Goal: Information Seeking & Learning: Learn about a topic

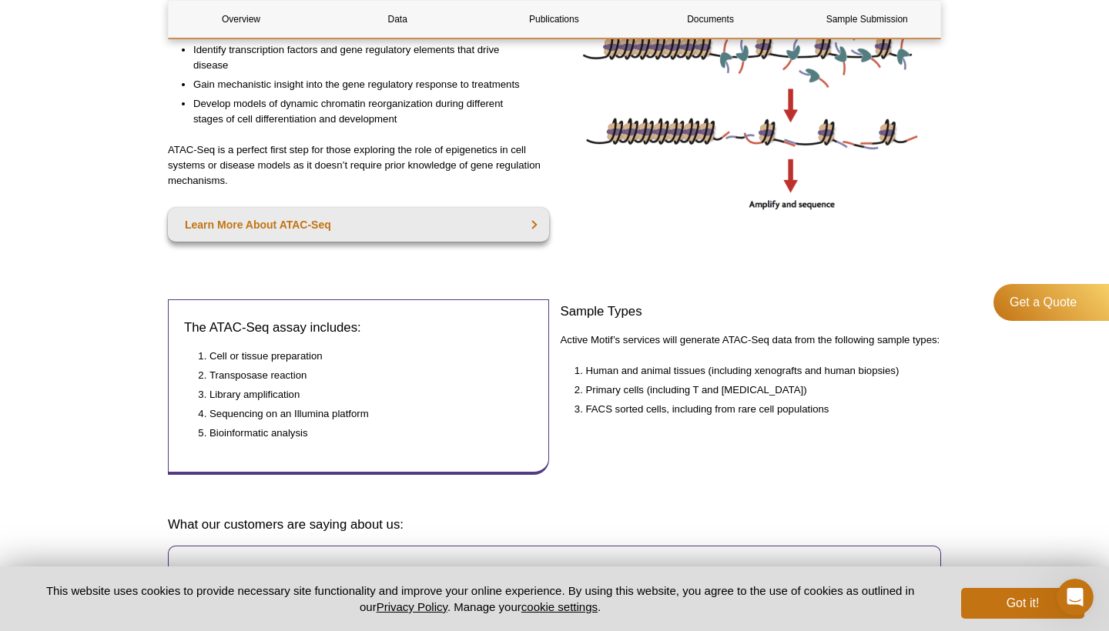
scroll to position [487, 0]
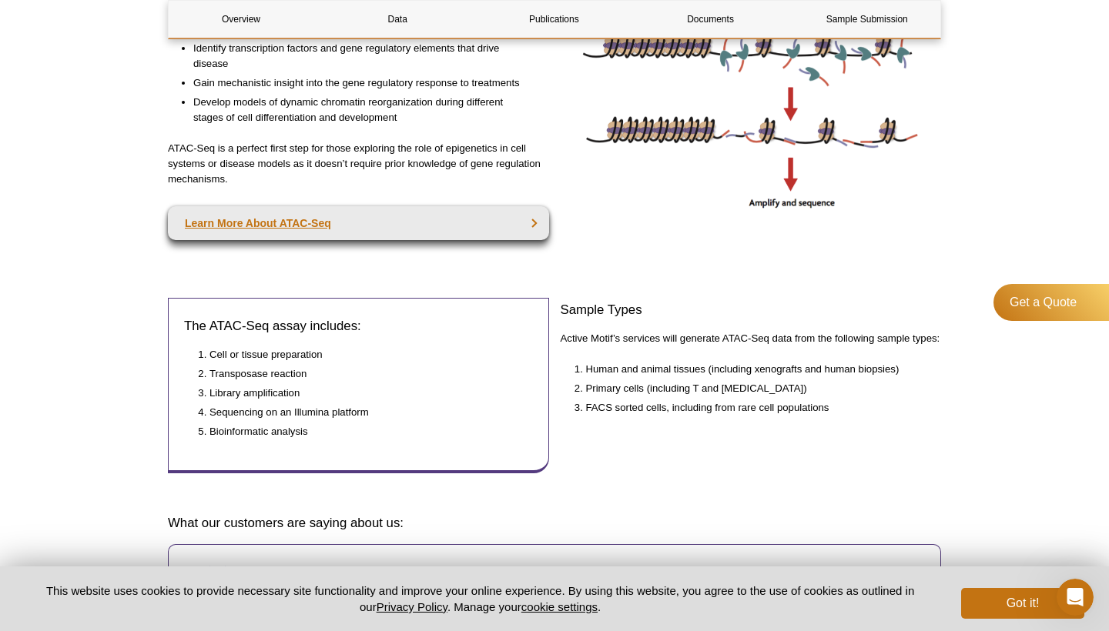
click at [353, 215] on link "Learn More About ATAC-Seq" at bounding box center [358, 223] width 381 height 34
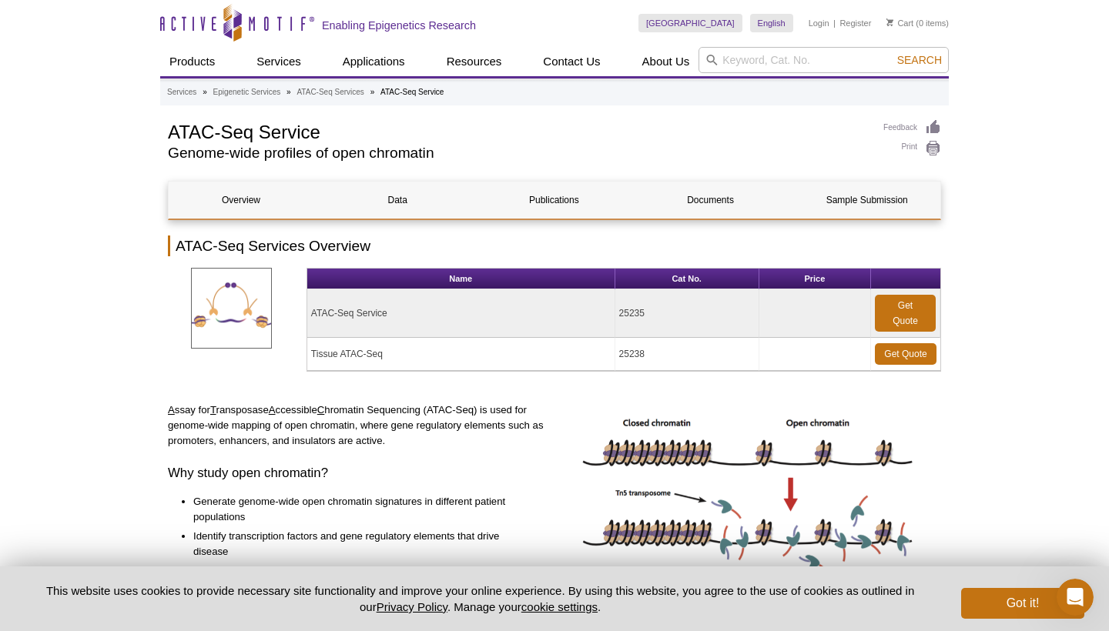
scroll to position [0, 0]
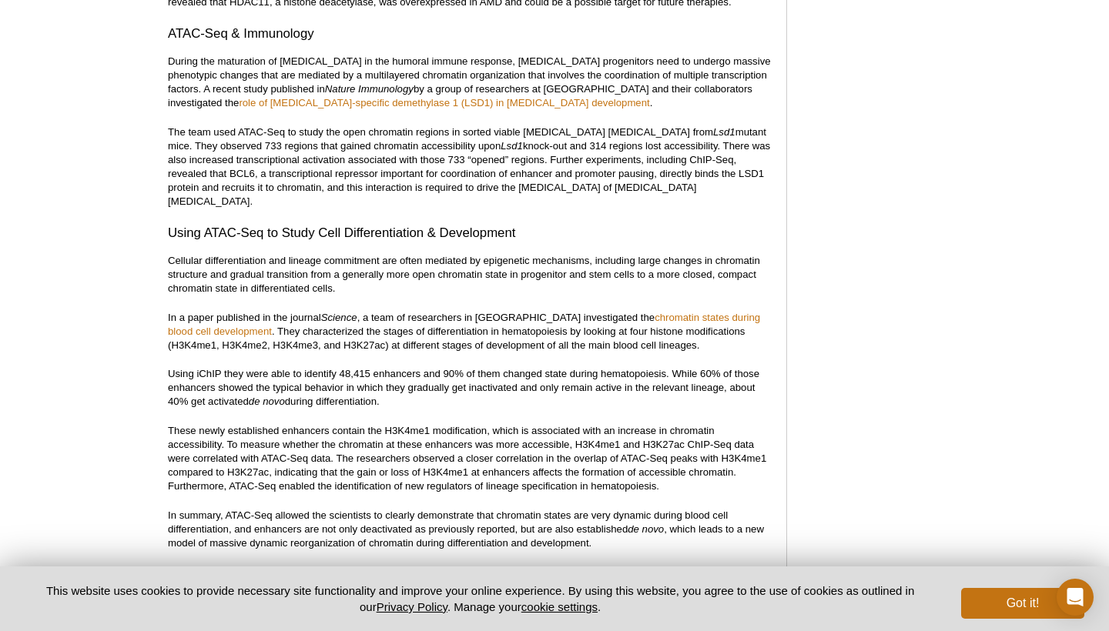
scroll to position [2460, 0]
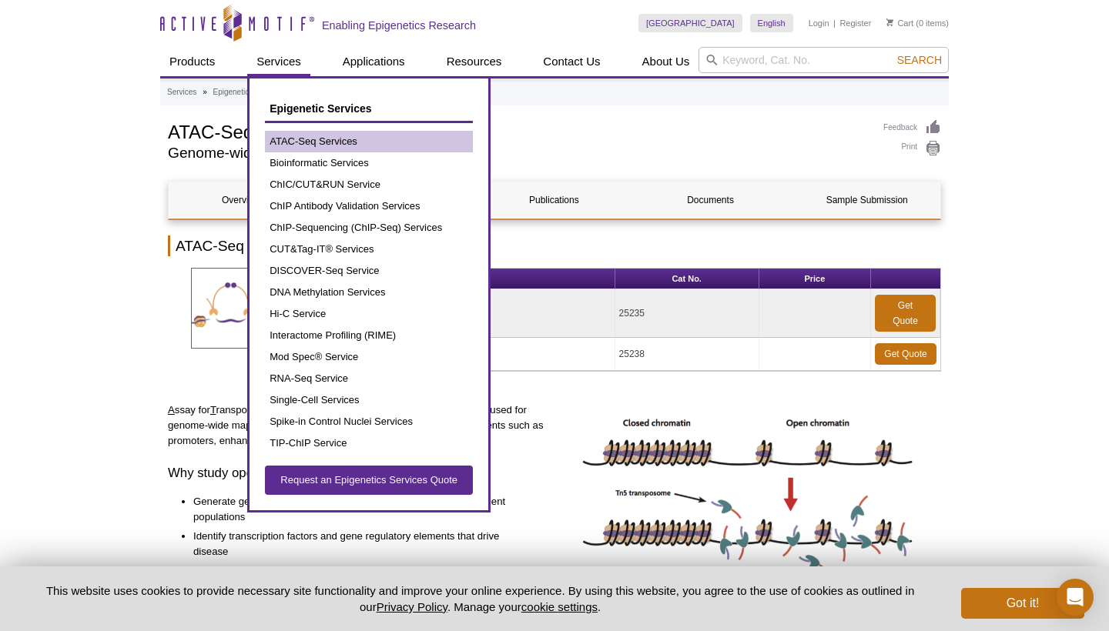
click at [303, 140] on link "ATAC-Seq Services" at bounding box center [369, 142] width 208 height 22
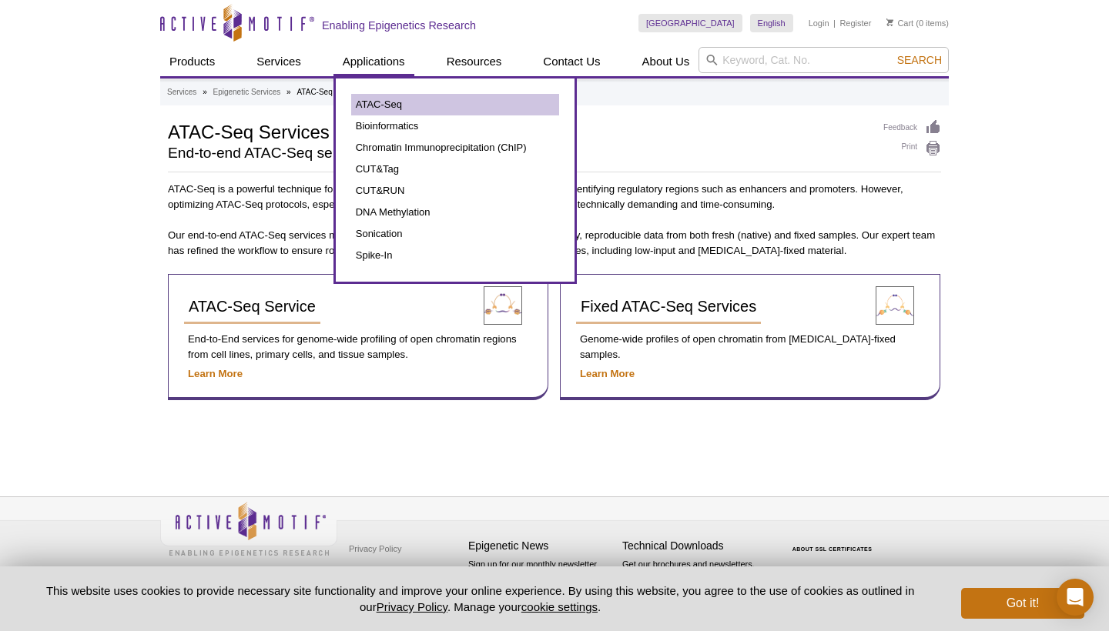
click at [368, 107] on link "ATAC-Seq" at bounding box center [455, 105] width 208 height 22
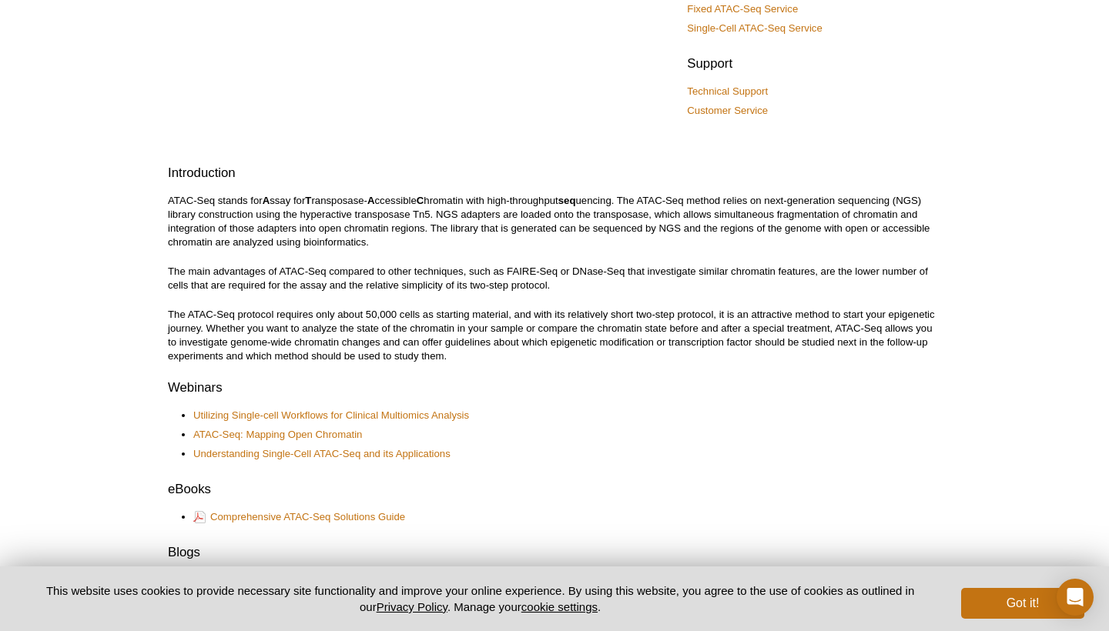
scroll to position [312, 0]
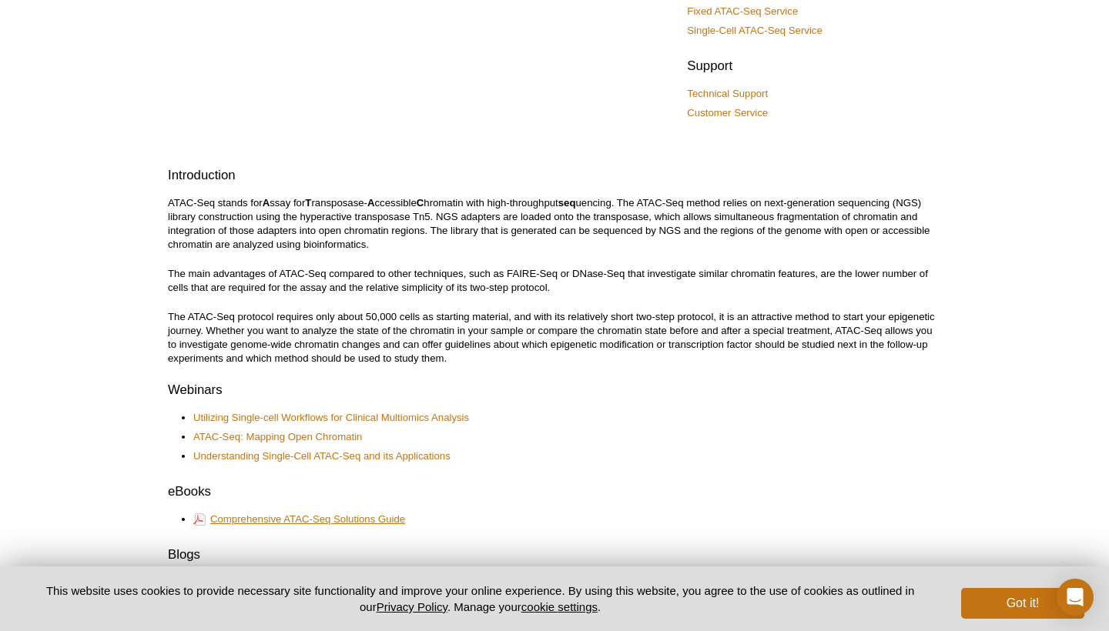
click at [311, 516] on link "Comprehensive ATAC-Seq Solutions Guide" at bounding box center [299, 519] width 212 height 17
